Goal: Task Accomplishment & Management: Manage account settings

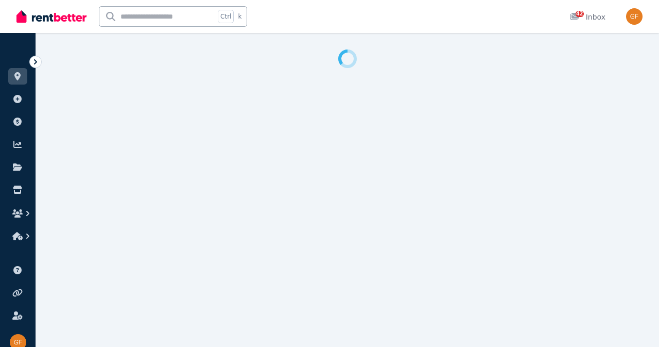
select select "**********"
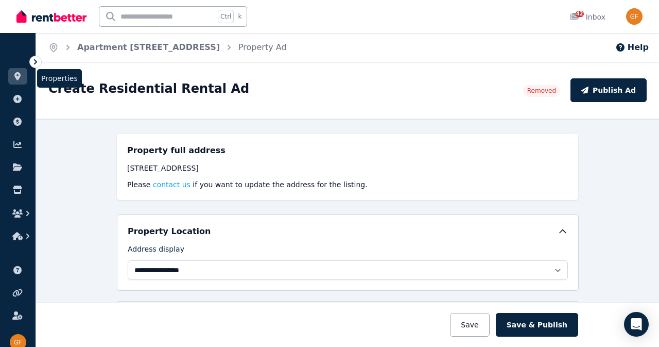
click at [26, 76] on link at bounding box center [17, 76] width 19 height 16
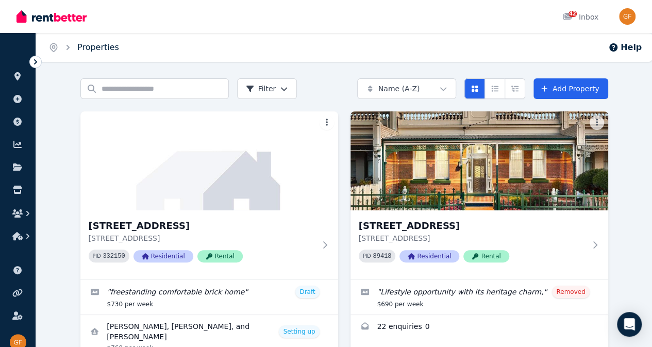
click at [101, 53] on span "Properties" at bounding box center [98, 47] width 42 height 12
click at [100, 50] on link "Properties" at bounding box center [98, 47] width 42 height 10
